Goal: Find specific page/section: Find specific page/section

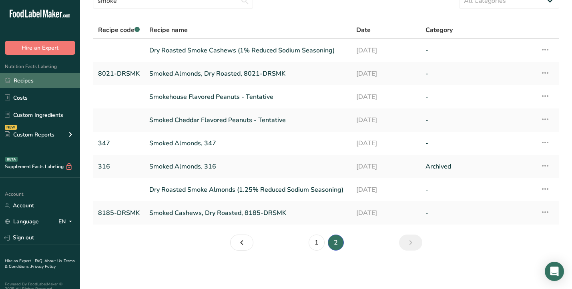
click at [26, 82] on link "Recipes" at bounding box center [40, 80] width 80 height 15
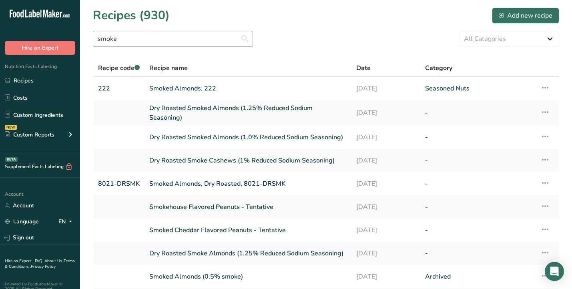
click at [146, 30] on section "Recipes (930) Add new recipe smoke All Categories Archived Baked Goods [GEOGRAP…" at bounding box center [326, 176] width 492 height 353
click at [140, 40] on input "smoke" at bounding box center [173, 39] width 160 height 16
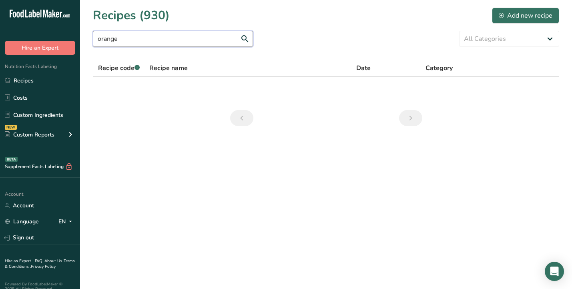
click at [157, 40] on input "orange" at bounding box center [173, 39] width 160 height 16
type input "lime"
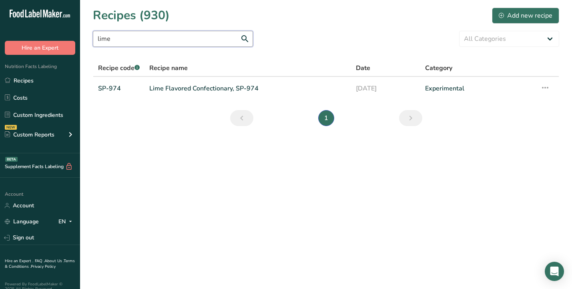
click at [117, 41] on input "lime" at bounding box center [173, 39] width 160 height 16
